Goal: Information Seeking & Learning: Learn about a topic

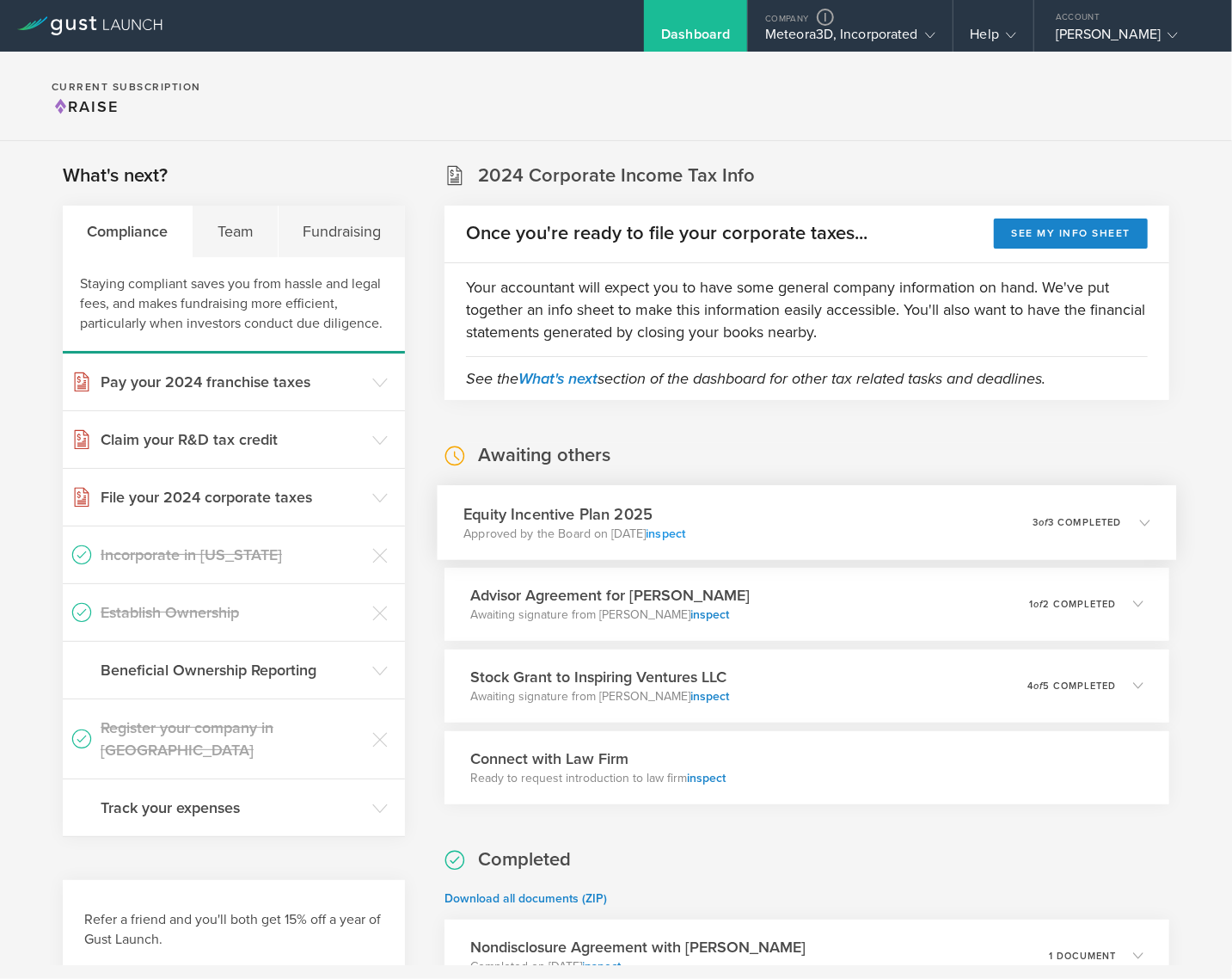
click at [687, 532] on link "inspect" at bounding box center [667, 533] width 40 height 15
